Goal: Task Accomplishment & Management: Manage account settings

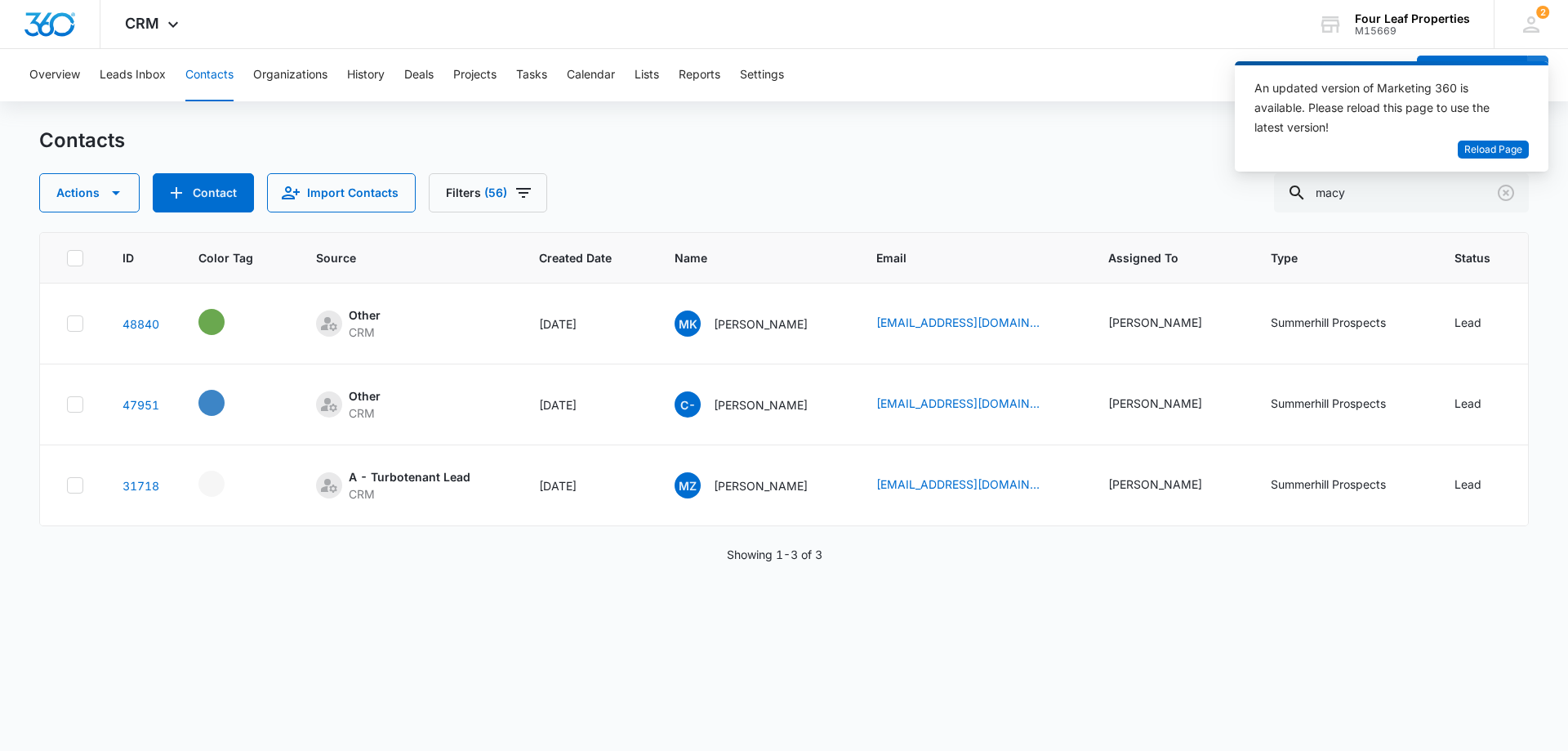
click at [1208, 166] on div "Contacts Actions Contact Import Contacts Filters (56) macy" at bounding box center [784, 170] width 1490 height 85
drag, startPoint x: 1355, startPoint y: 199, endPoint x: 1057, endPoint y: 184, distance: 298.4
click at [1057, 184] on div "Actions Contact Import Contacts Filters (56) macy" at bounding box center [784, 193] width 1490 height 39
drag, startPoint x: 1397, startPoint y: 190, endPoint x: 1119, endPoint y: 195, distance: 278.0
click at [1114, 193] on div "Actions Contact Import Contacts Filters (56) macy" at bounding box center [784, 193] width 1490 height 39
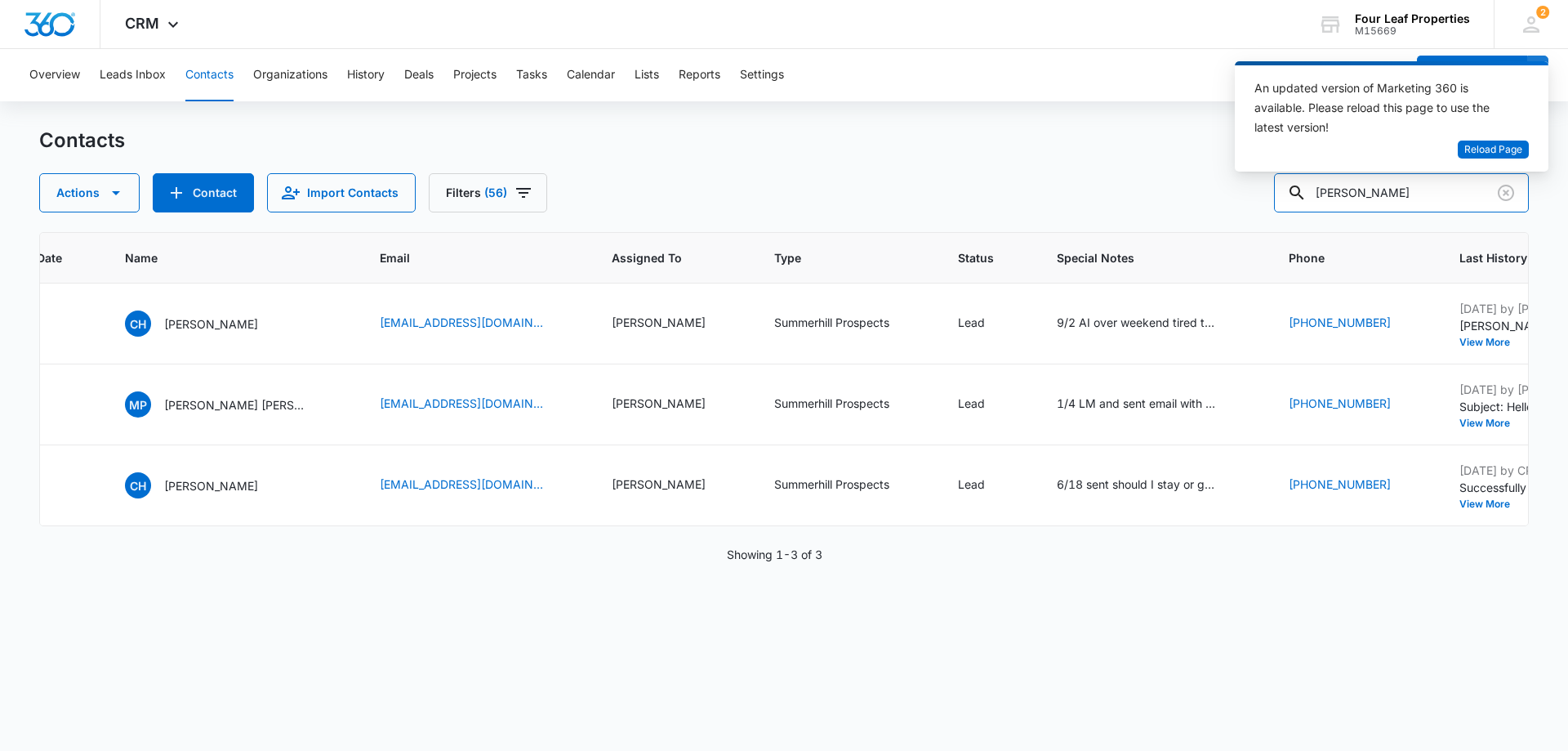
scroll to position [0, 605]
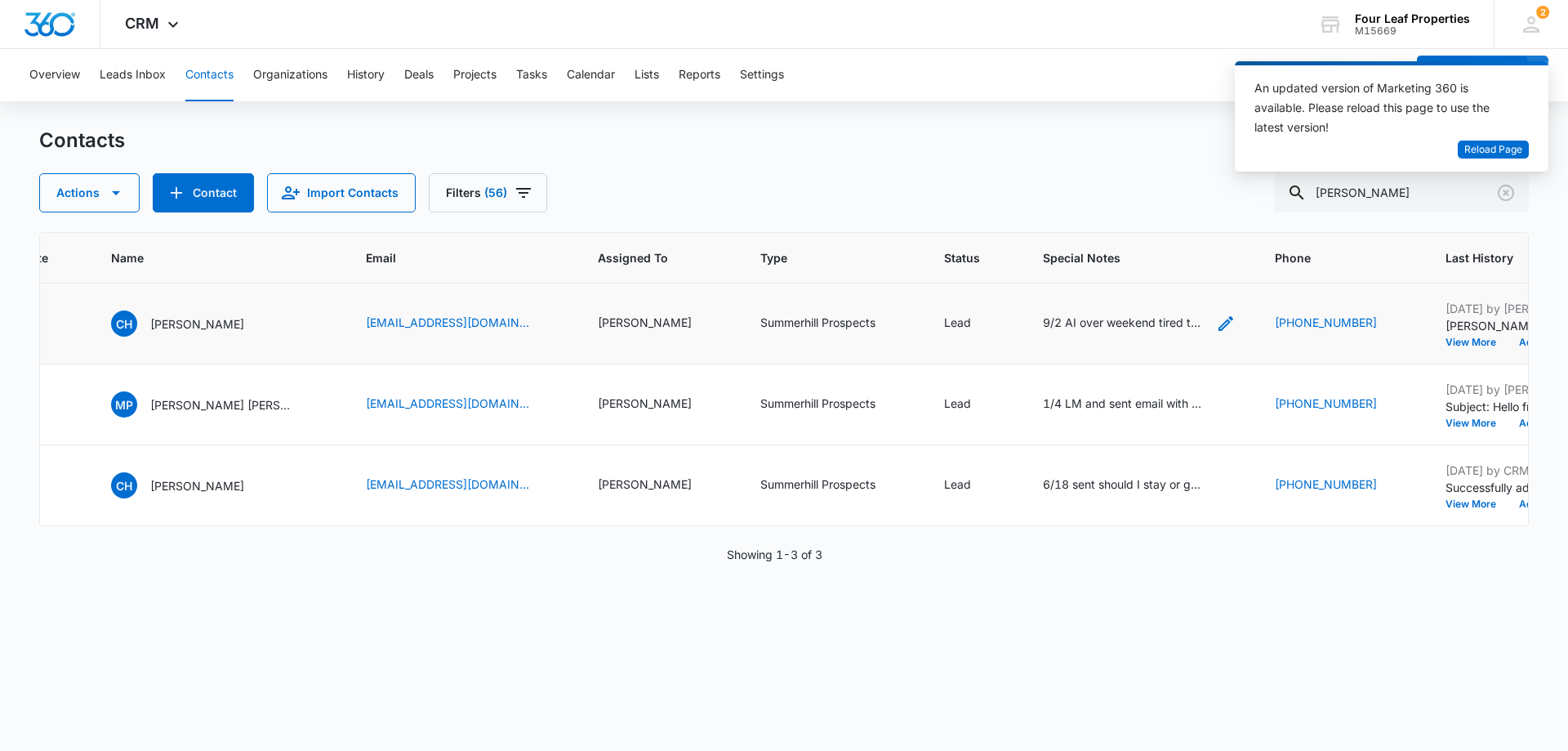
click at [1079, 328] on div "9/2 AI over weekend tired to LM - phone doesn't take calls - 8/5 sent 15th inte…" at bounding box center [1125, 322] width 164 height 17
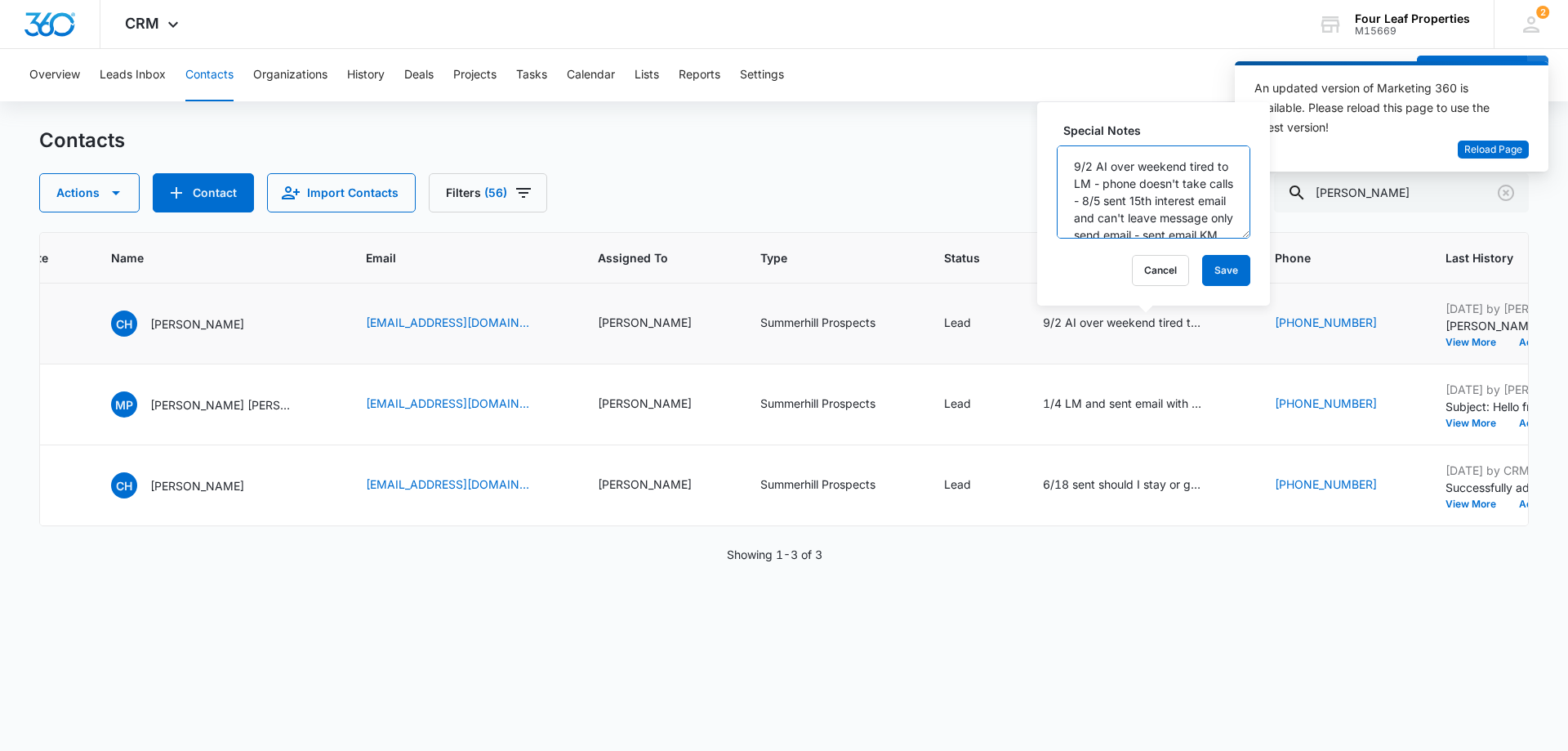
click at [1069, 170] on textarea "9/2 AI over weekend tired to LM - phone doesn't take calls - 8/5 sent 15th inte…" at bounding box center [1154, 192] width 194 height 93
click at [856, 127] on div "Overview Leads Inbox Contacts Organizations History Deals Projects Tasks Calend…" at bounding box center [784, 399] width 1568 height 700
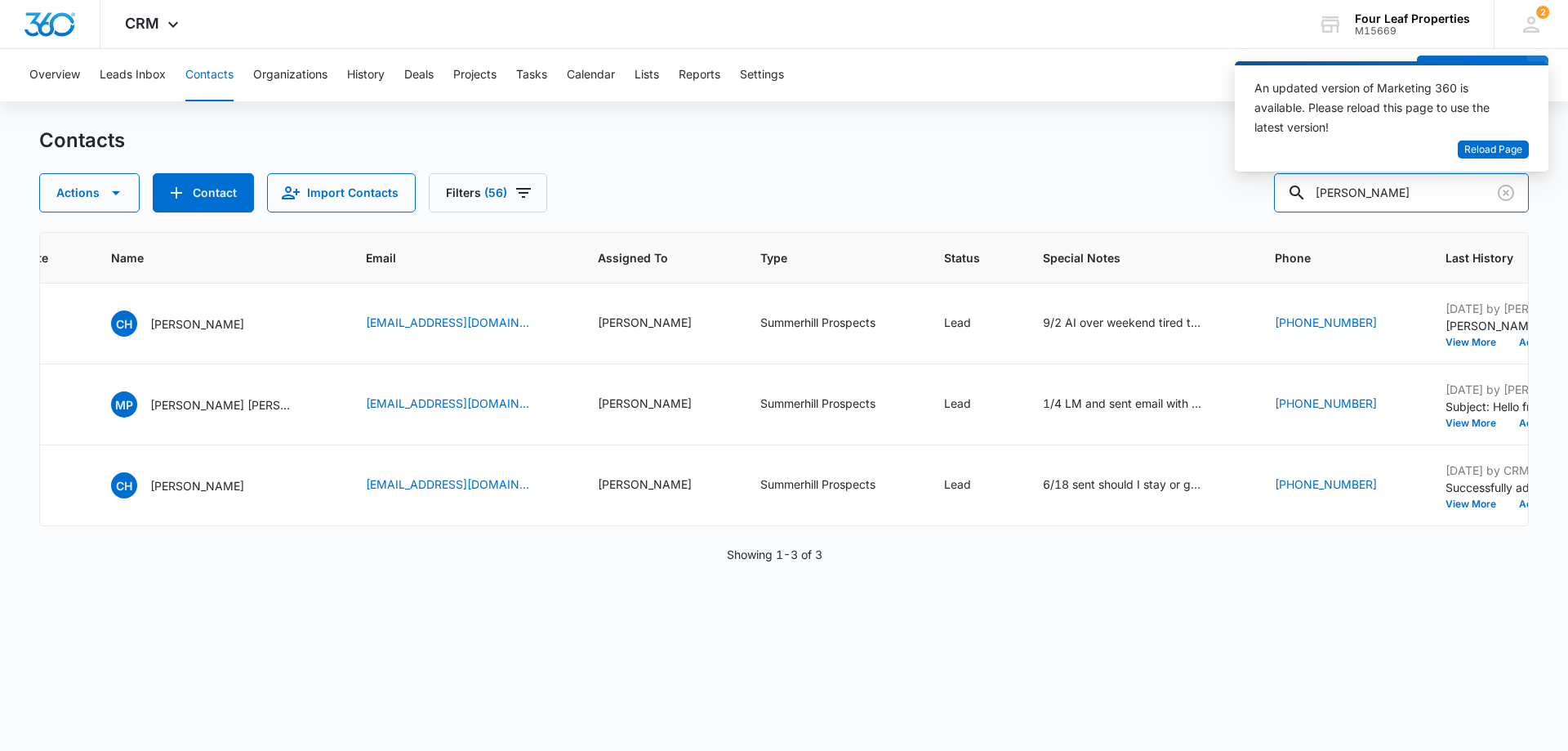
drag, startPoint x: 1386, startPoint y: 199, endPoint x: 1018, endPoint y: 230, distance: 369.3
click at [1018, 230] on div "Contacts Actions Contact Import Contacts Filters (56) [PERSON_NAME] ID Color Ta…" at bounding box center [784, 438] width 1490 height 622
type input "bazett"
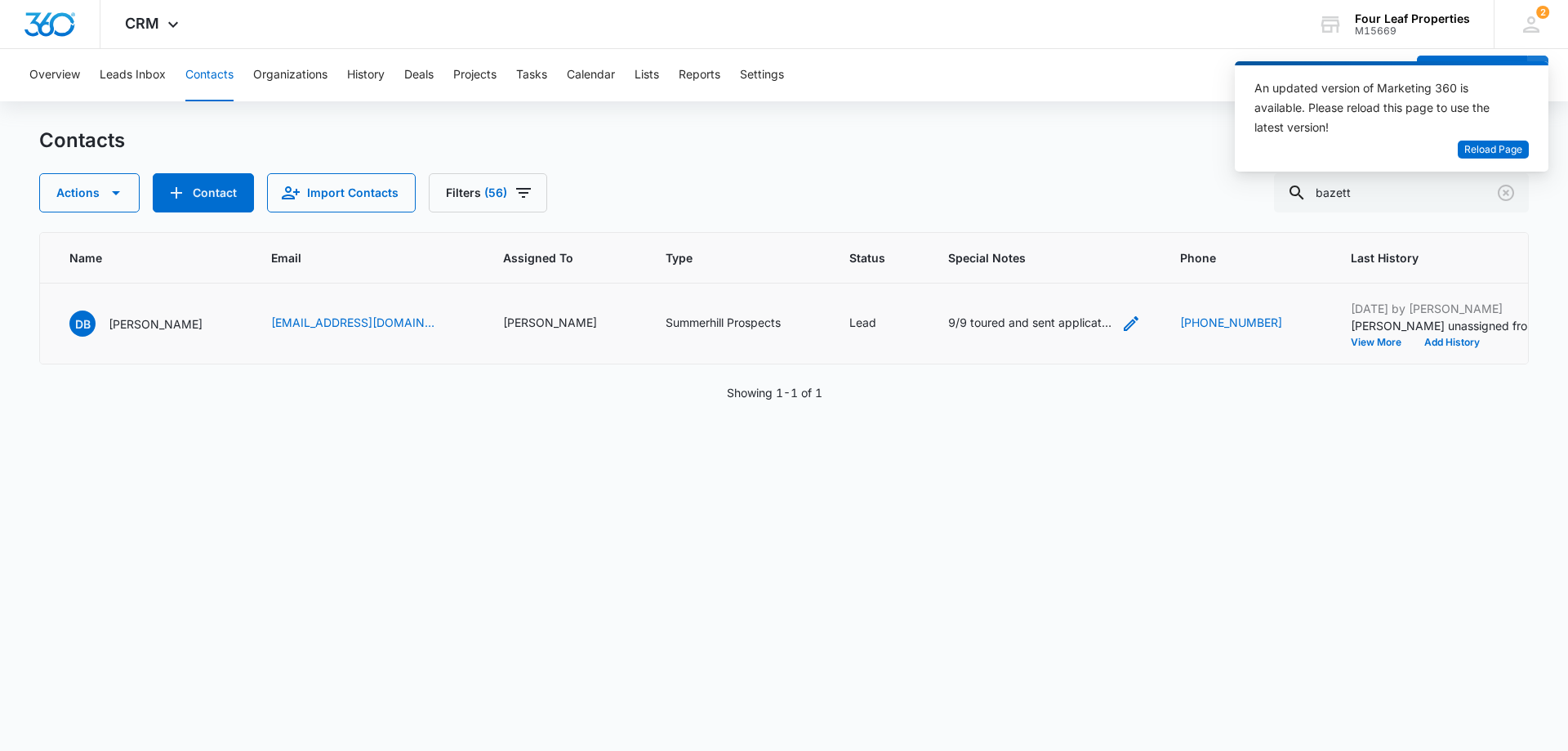
click at [951, 317] on div "9/9 toured and sent application. income is gonna be tight. husband maybe issue …" at bounding box center [1030, 322] width 164 height 17
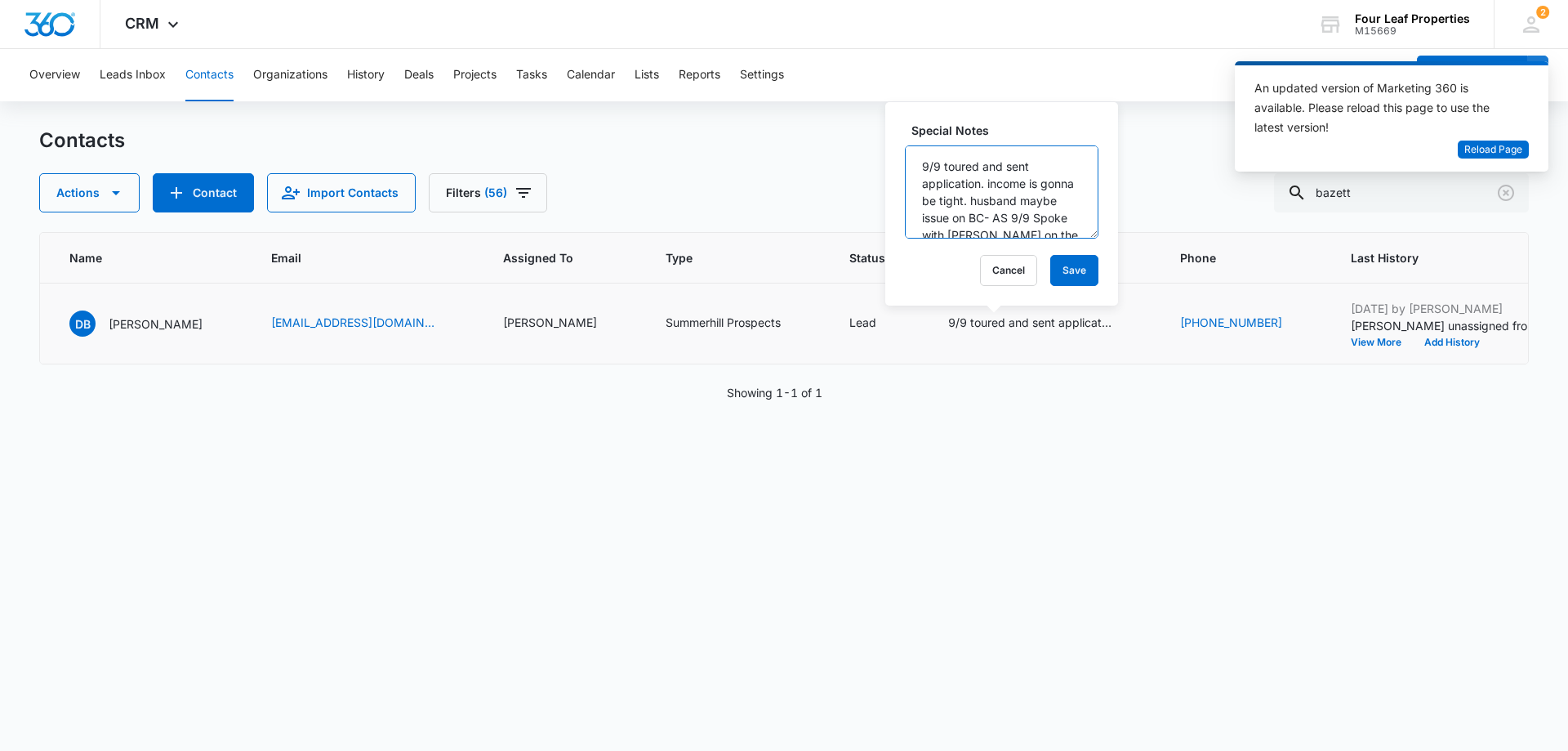
click at [916, 165] on textarea "9/9 toured and sent application. income is gonna be tight. husband maybe issue …" at bounding box center [1002, 192] width 194 height 93
type textarea "9/16 going to try to get [PERSON_NAME] on 1116 so she doesnt have to add daught…"
click at [1065, 268] on button "Save" at bounding box center [1074, 270] width 48 height 31
